Goal: Task Accomplishment & Management: Manage account settings

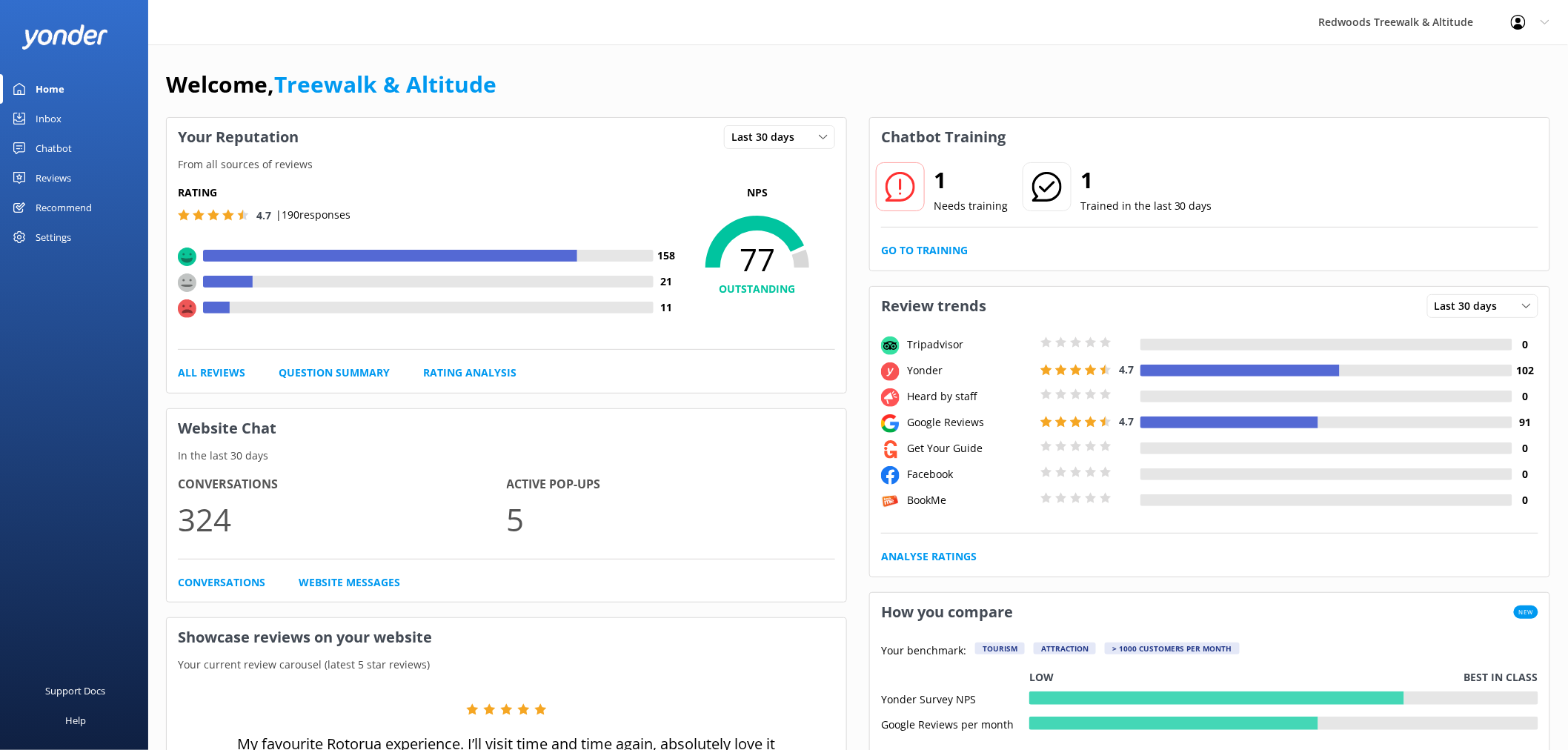
click at [77, 172] on link "Reviews" at bounding box center [74, 178] width 148 height 29
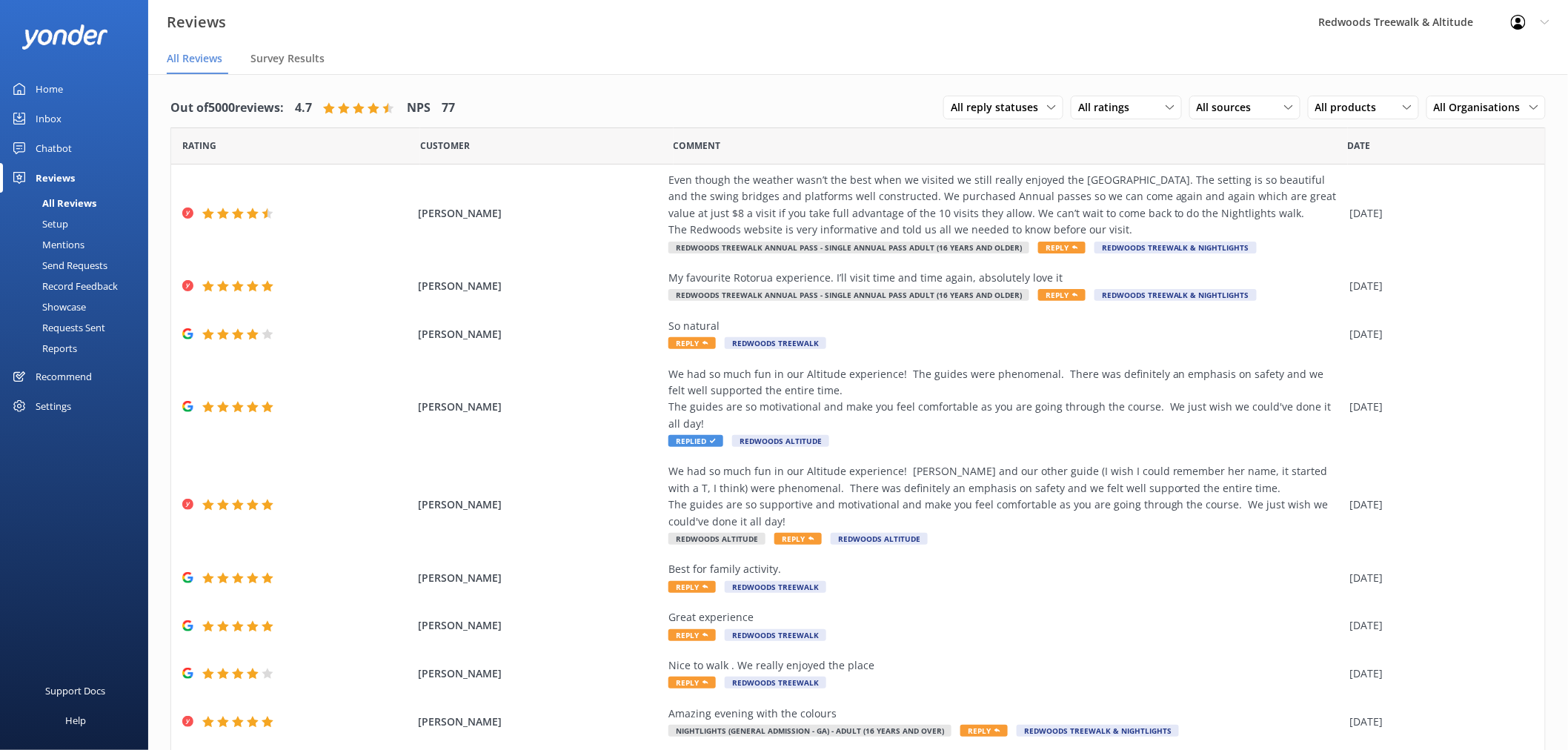
click at [64, 114] on link "Inbox" at bounding box center [74, 119] width 148 height 29
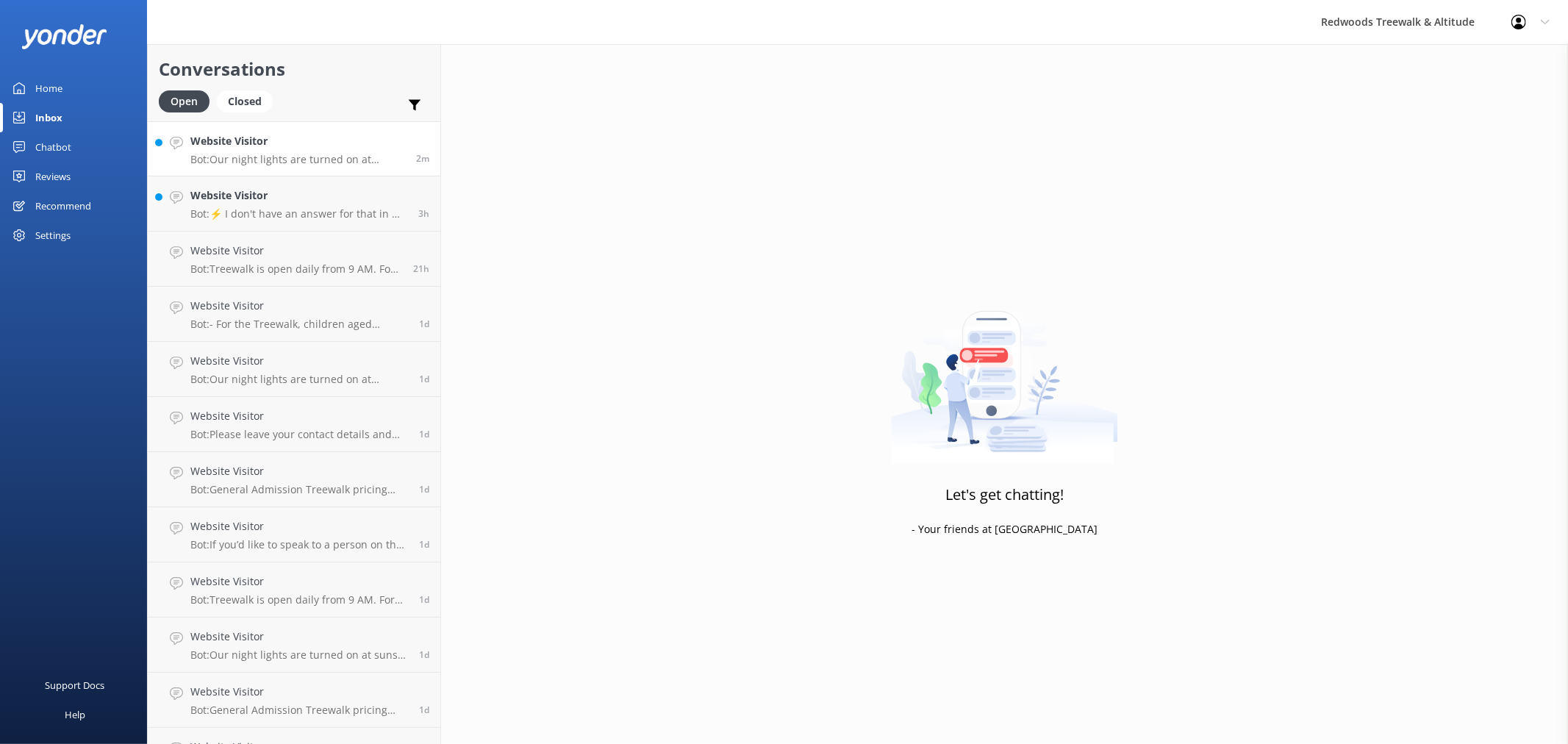
click at [262, 147] on h4 "Website Visitor" at bounding box center [298, 141] width 215 height 16
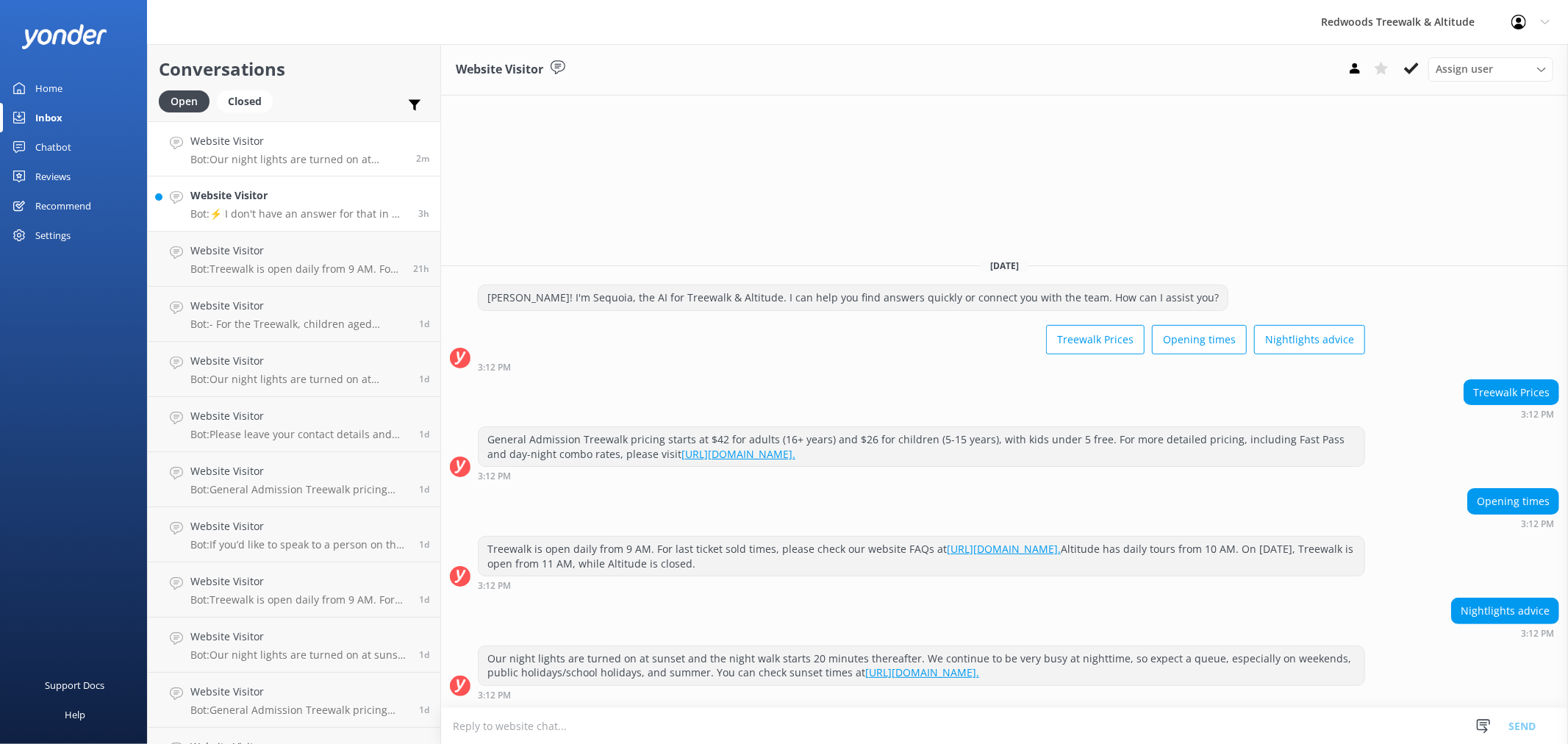
click at [253, 199] on h4 "Website Visitor" at bounding box center [298, 195] width 217 height 16
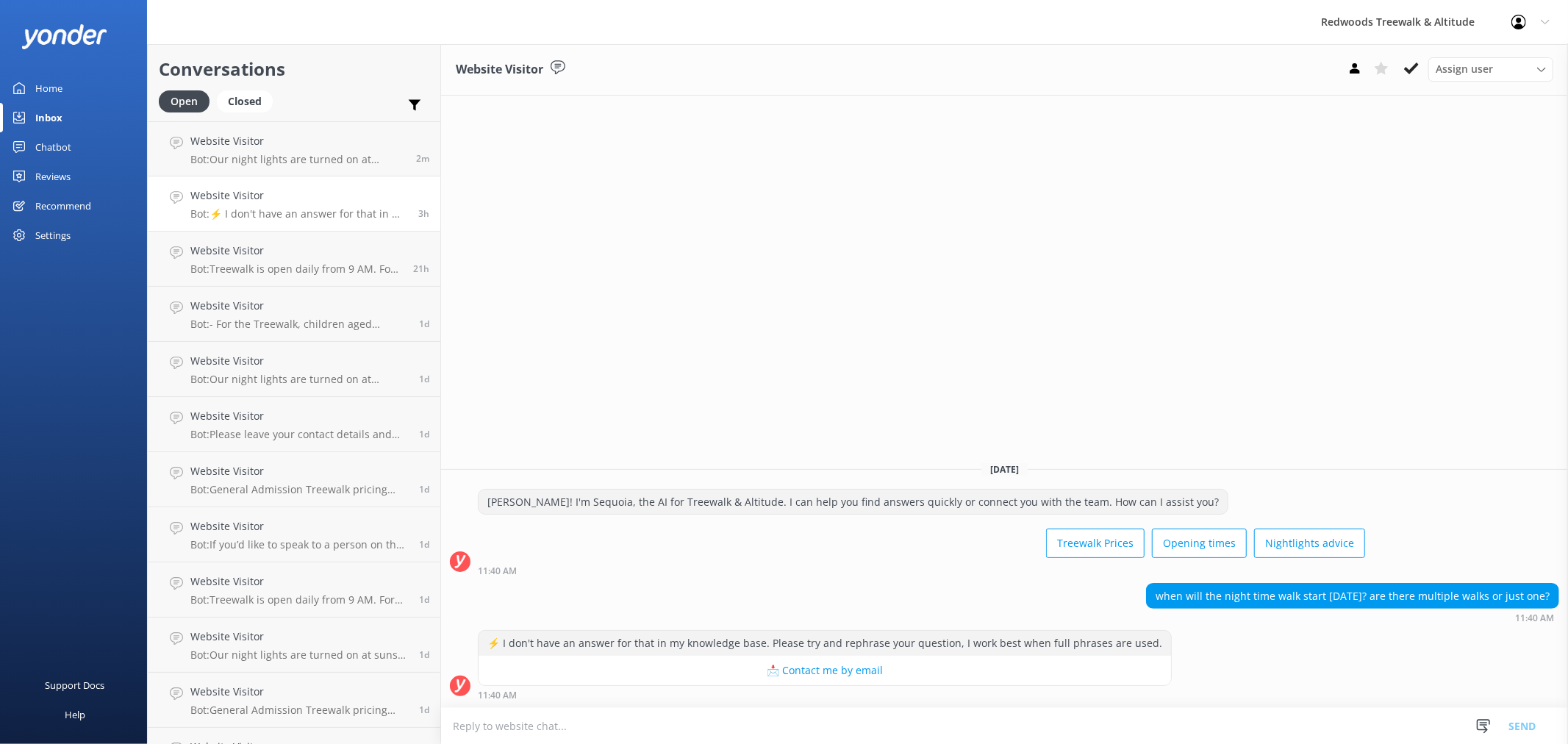
click at [114, 92] on link "Home" at bounding box center [73, 88] width 147 height 29
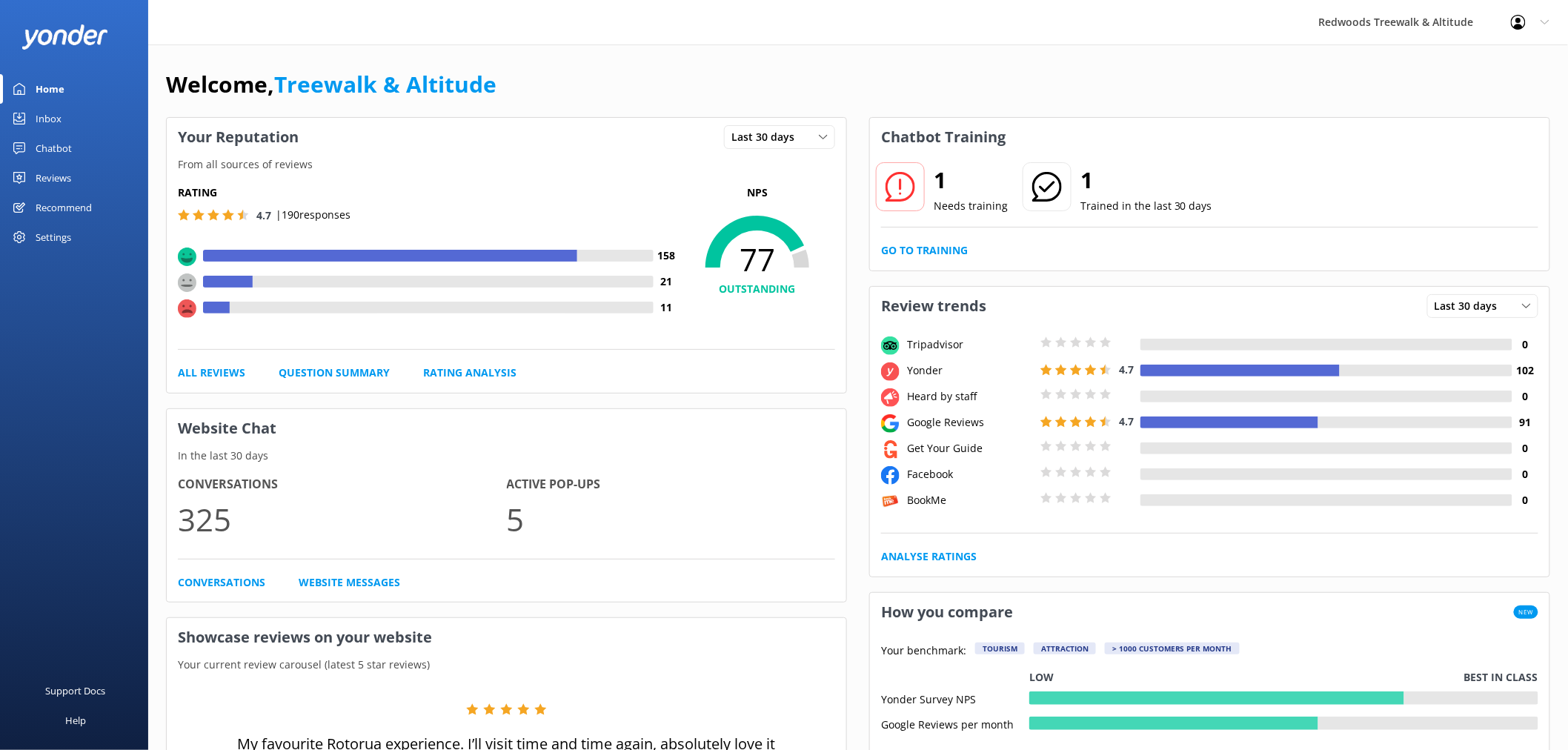
click at [55, 181] on div "Reviews" at bounding box center [53, 178] width 36 height 29
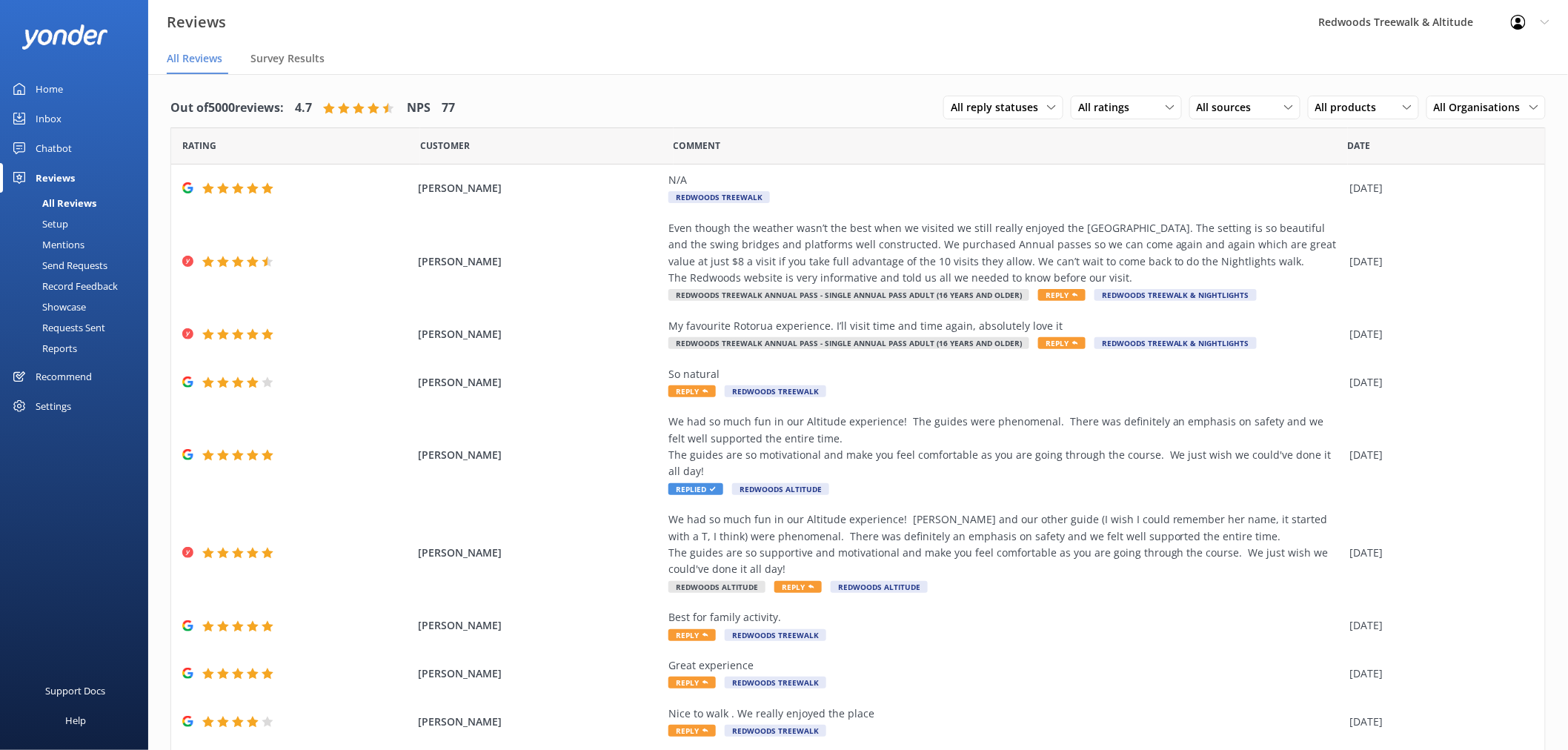
click at [71, 119] on link "Inbox" at bounding box center [74, 119] width 148 height 29
